Goal: Task Accomplishment & Management: Use online tool/utility

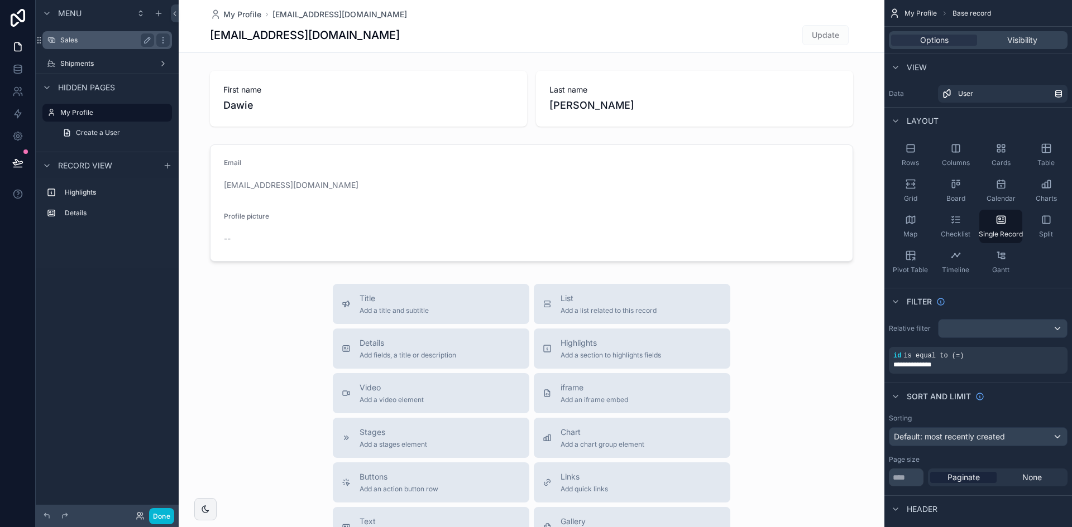
click at [109, 41] on label "Sales" at bounding box center [104, 40] width 89 height 9
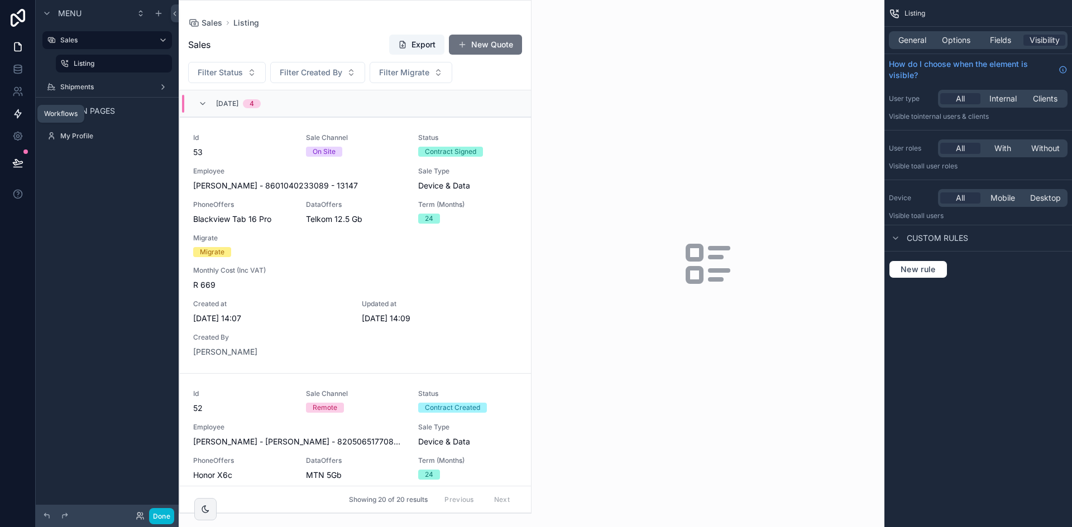
click at [20, 114] on icon at bounding box center [18, 114] width 7 height 8
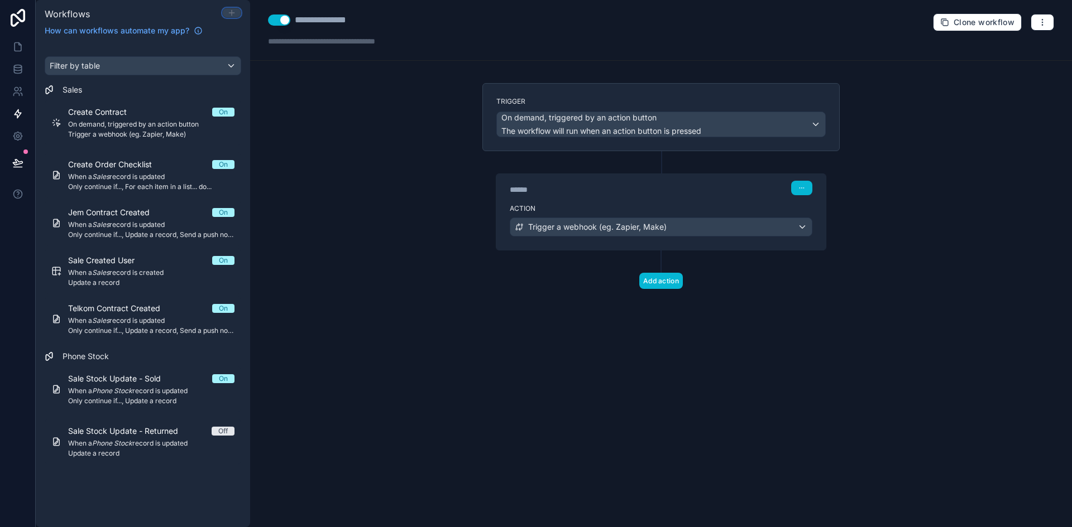
click at [228, 15] on icon at bounding box center [231, 12] width 9 height 9
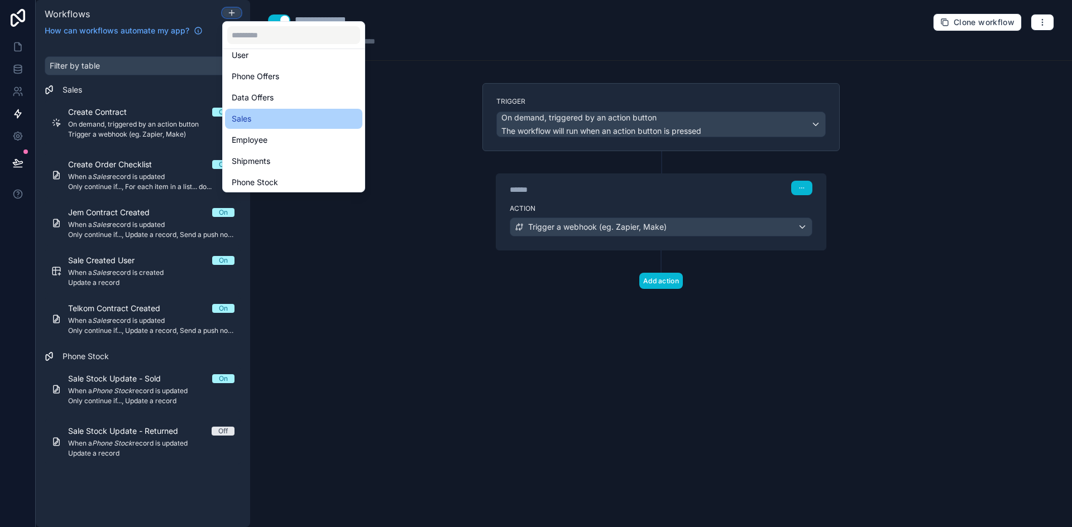
scroll to position [56, 0]
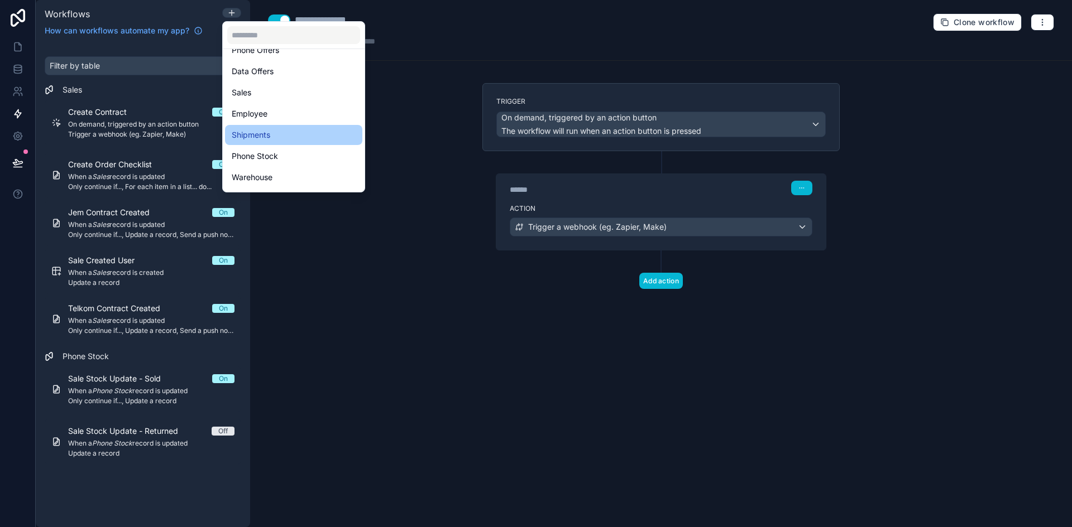
click at [291, 133] on div "Shipments" at bounding box center [294, 134] width 124 height 13
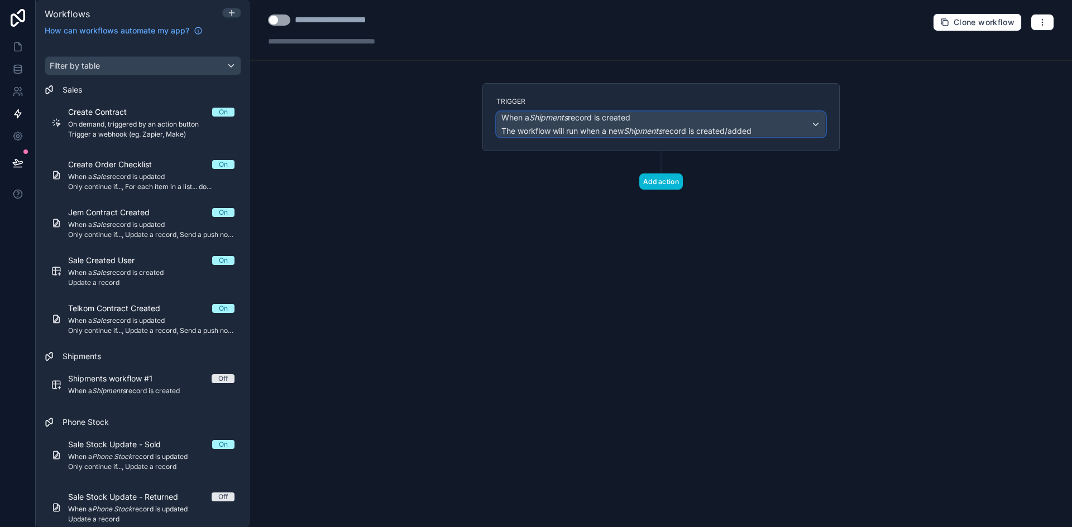
click at [611, 123] on div "When a Shipments record is created The workflow will run when a new Shipments r…" at bounding box center [626, 124] width 250 height 25
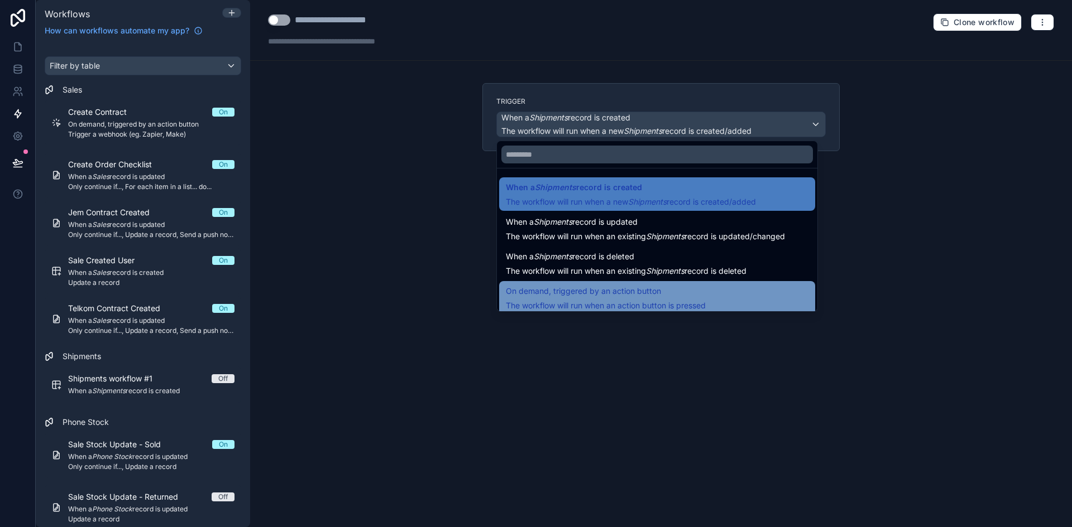
drag, startPoint x: 674, startPoint y: 300, endPoint x: 671, endPoint y: 265, distance: 35.3
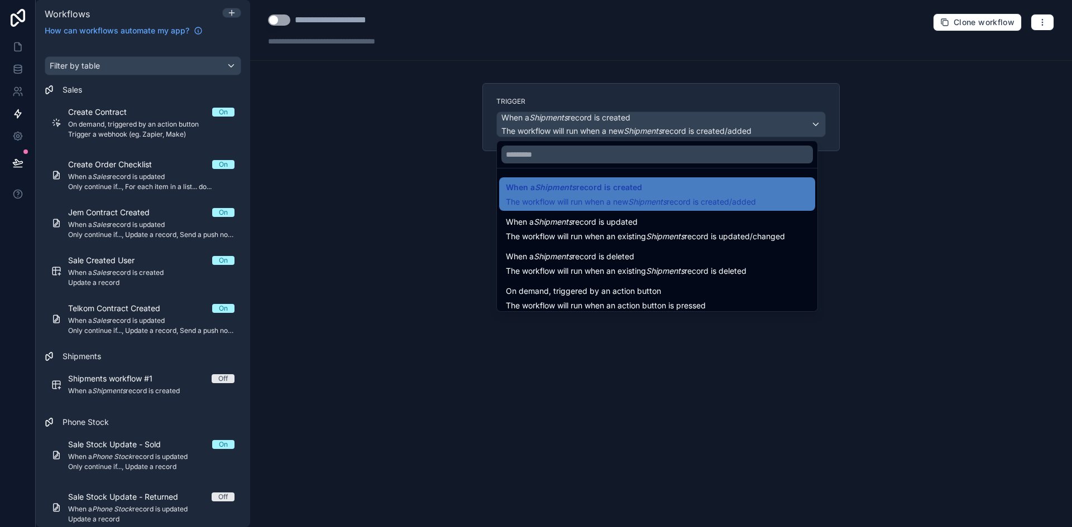
click at [674, 299] on div "On demand, triggered by an action button The workflow will run when an action b…" at bounding box center [606, 298] width 200 height 27
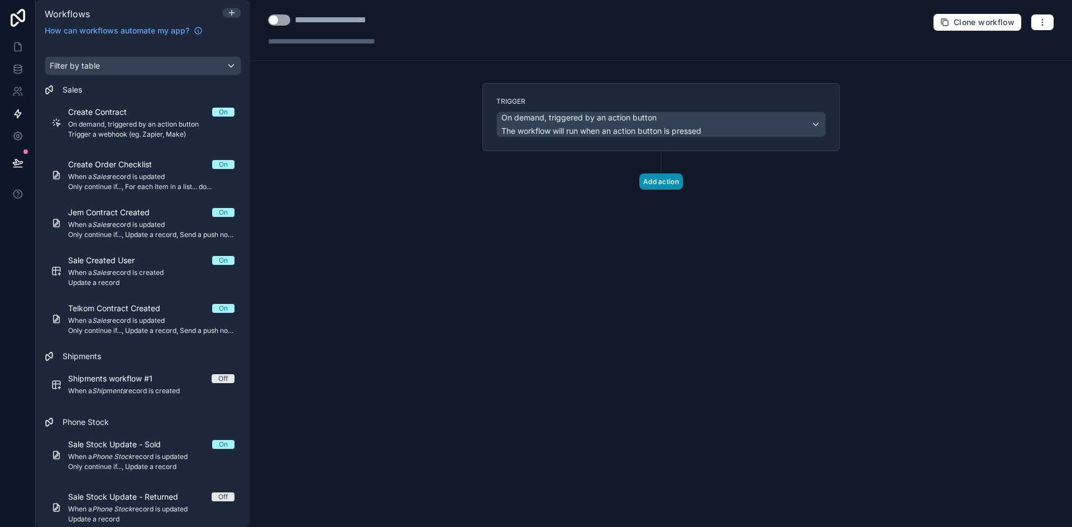
click at [647, 177] on button "Add action" at bounding box center [661, 182] width 44 height 16
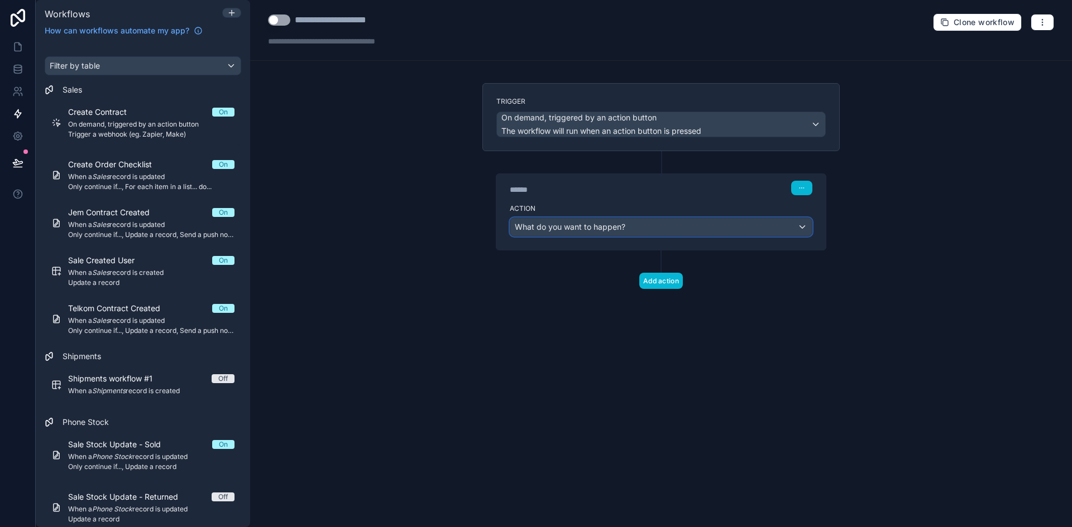
click at [565, 227] on span "What do you want to happen?" at bounding box center [570, 226] width 111 height 9
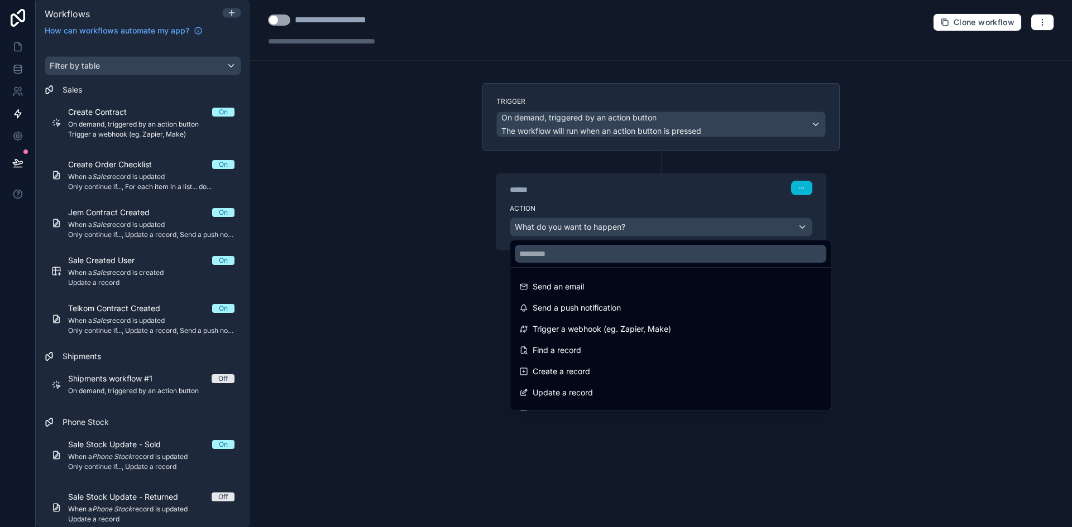
click at [459, 308] on div at bounding box center [536, 263] width 1072 height 527
